Goal: Browse casually

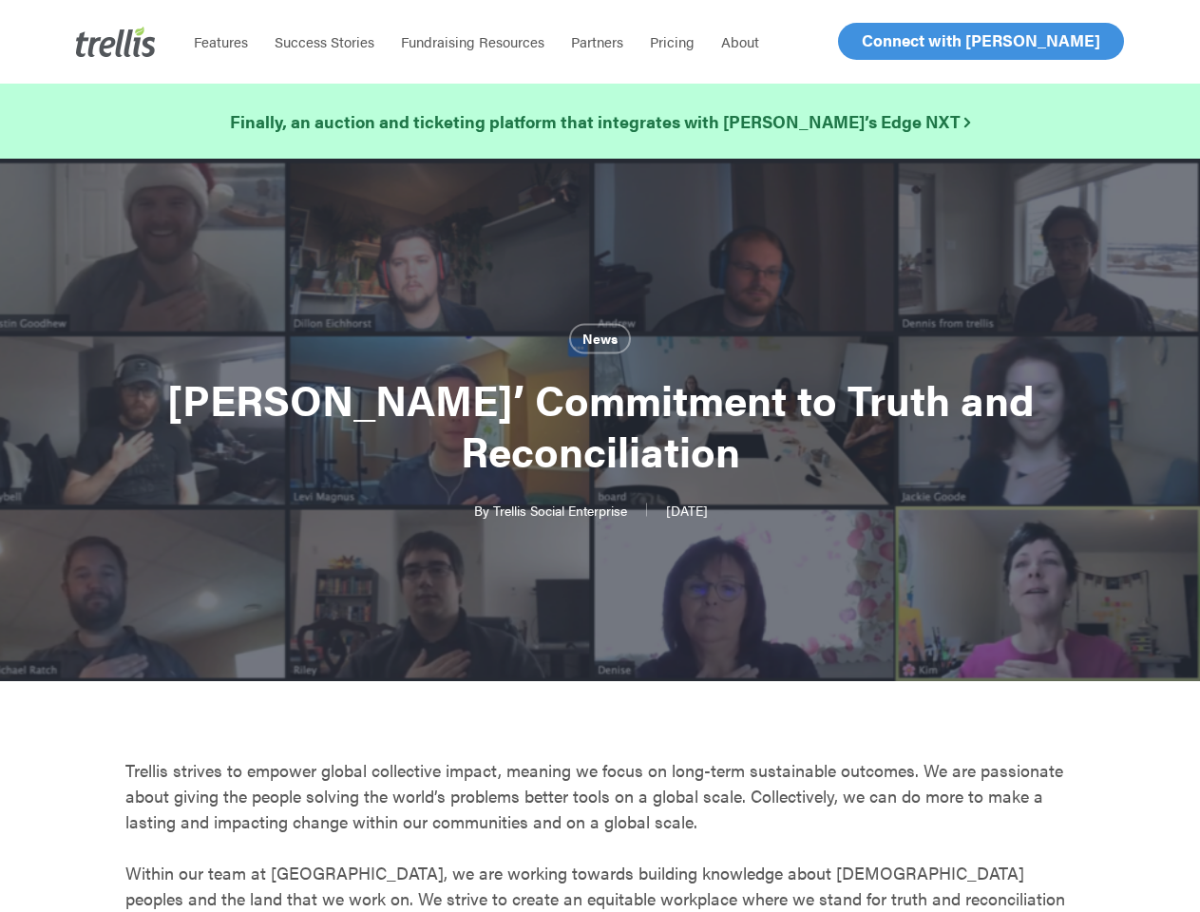
click at [599, 456] on h1 "Trellis’ Commitment to Truth and Reconciliation" at bounding box center [600, 424] width 950 height 141
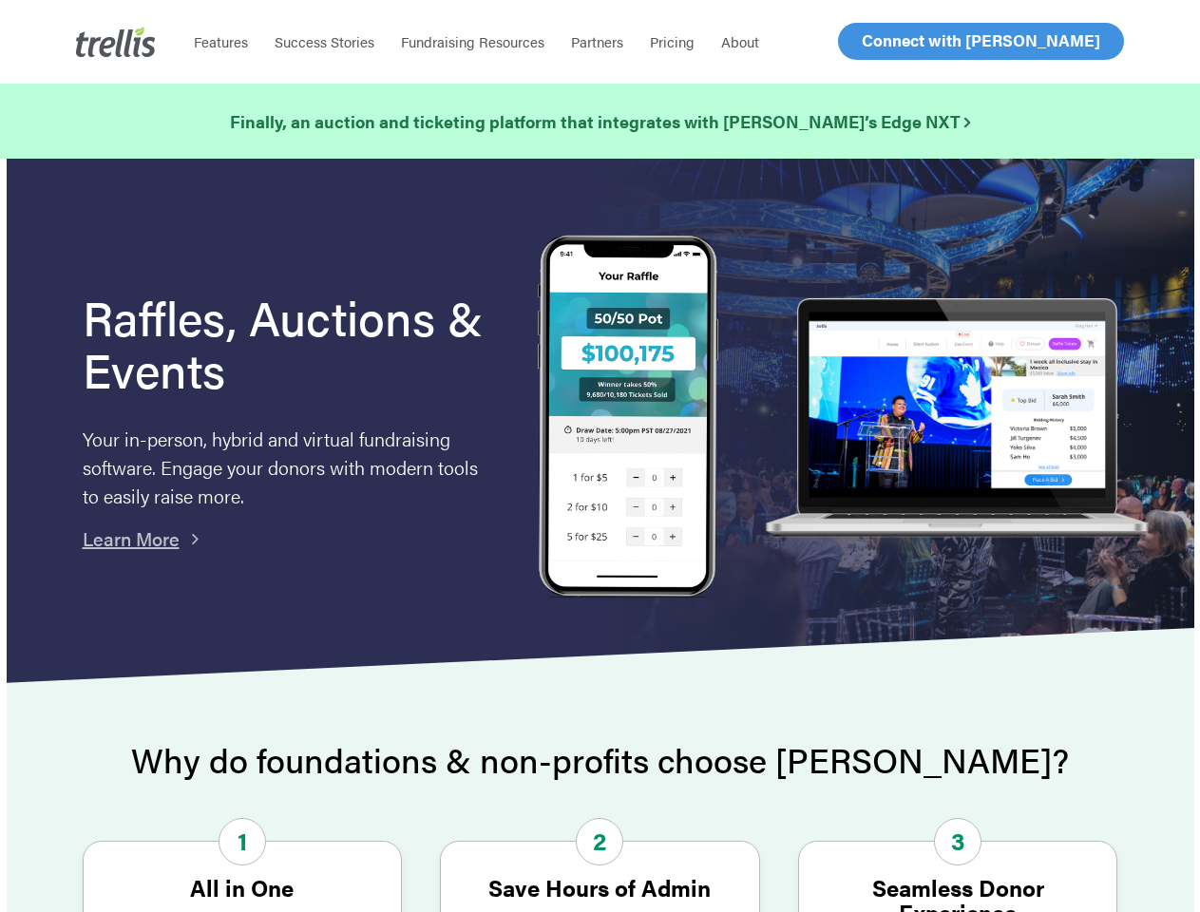
click at [599, 456] on img at bounding box center [628, 419] width 180 height 368
